Goal: Task Accomplishment & Management: Complete application form

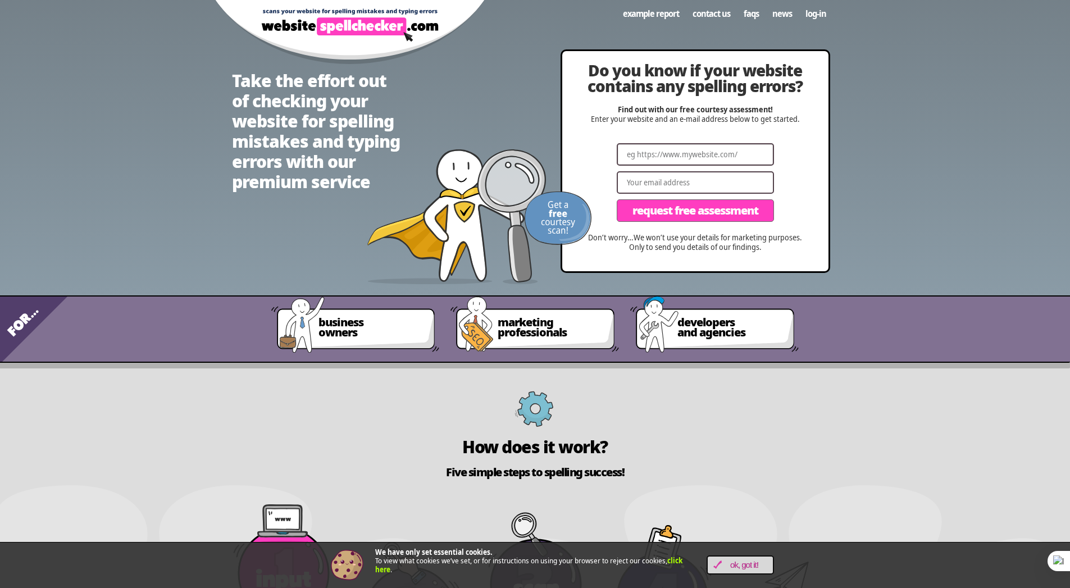
click at [673, 146] on input "Website" at bounding box center [695, 154] width 157 height 22
paste input "[URL][DOMAIN_NAME]"
type input "[URL][DOMAIN_NAME]"
click at [671, 178] on input "Email" at bounding box center [695, 182] width 157 height 22
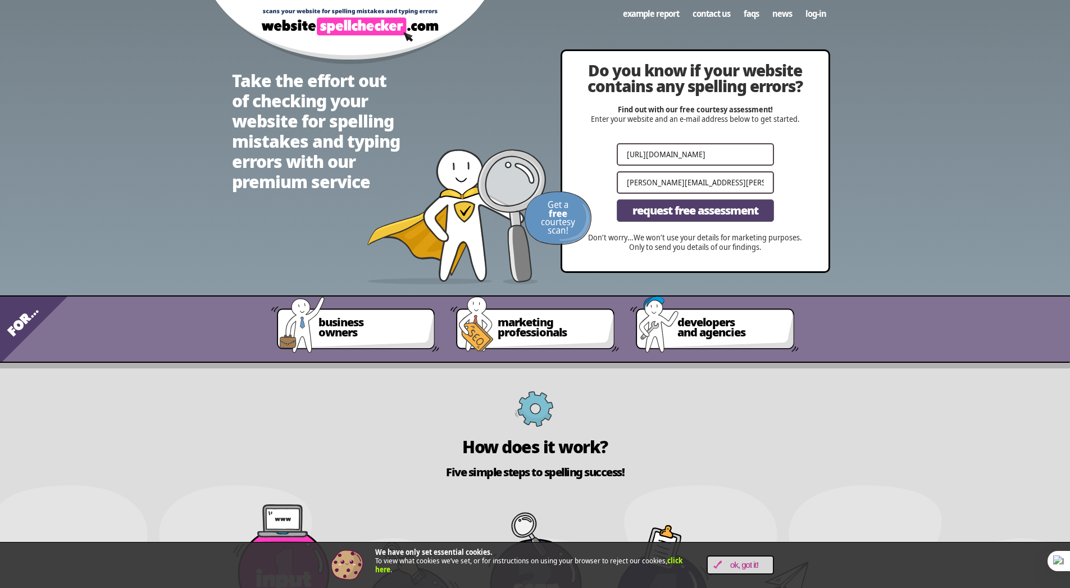
type input "[PERSON_NAME][EMAIL_ADDRESS][PERSON_NAME][DOMAIN_NAME]"
click at [708, 212] on span "Request Free Assessment" at bounding box center [696, 210] width 126 height 11
